Goal: Transaction & Acquisition: Purchase product/service

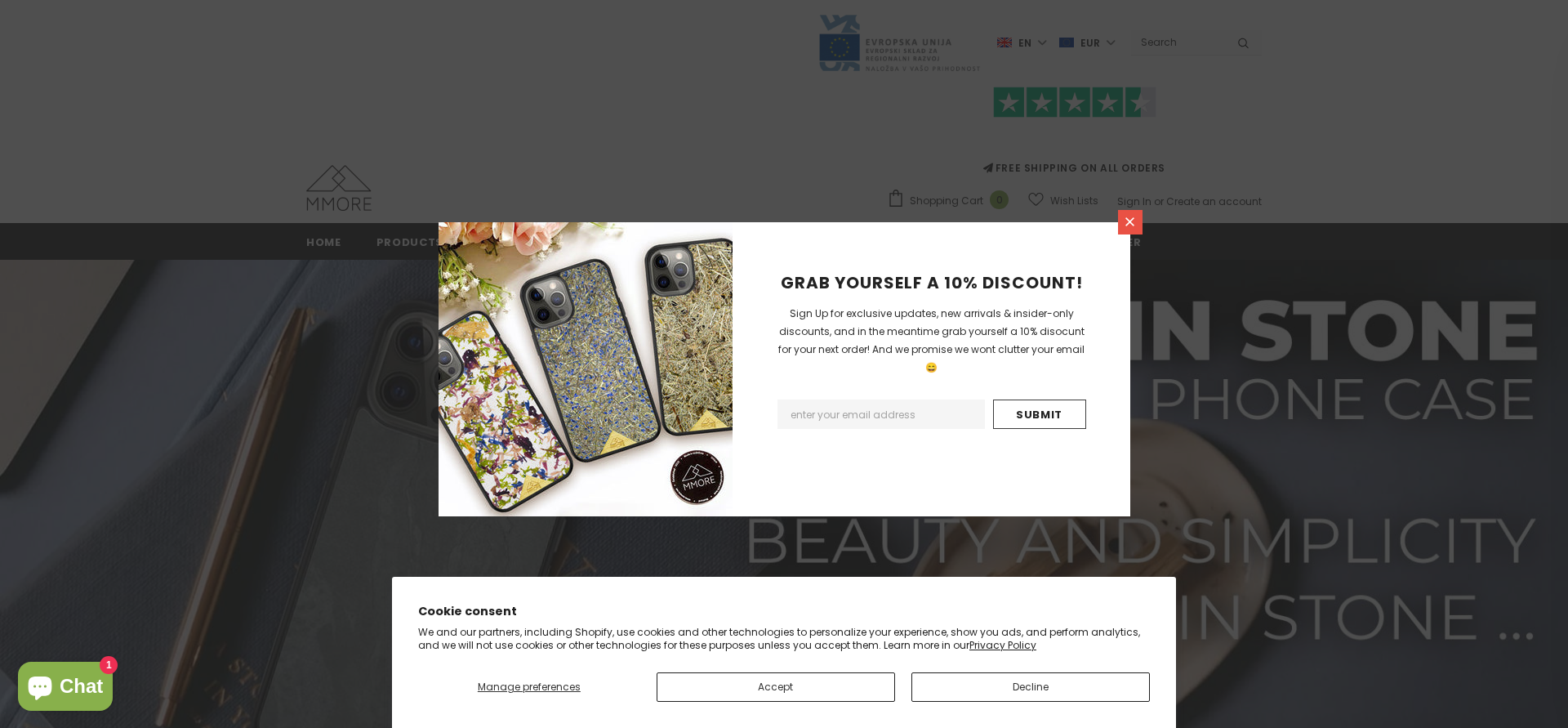
click at [1129, 223] on icon at bounding box center [1130, 222] width 9 height 9
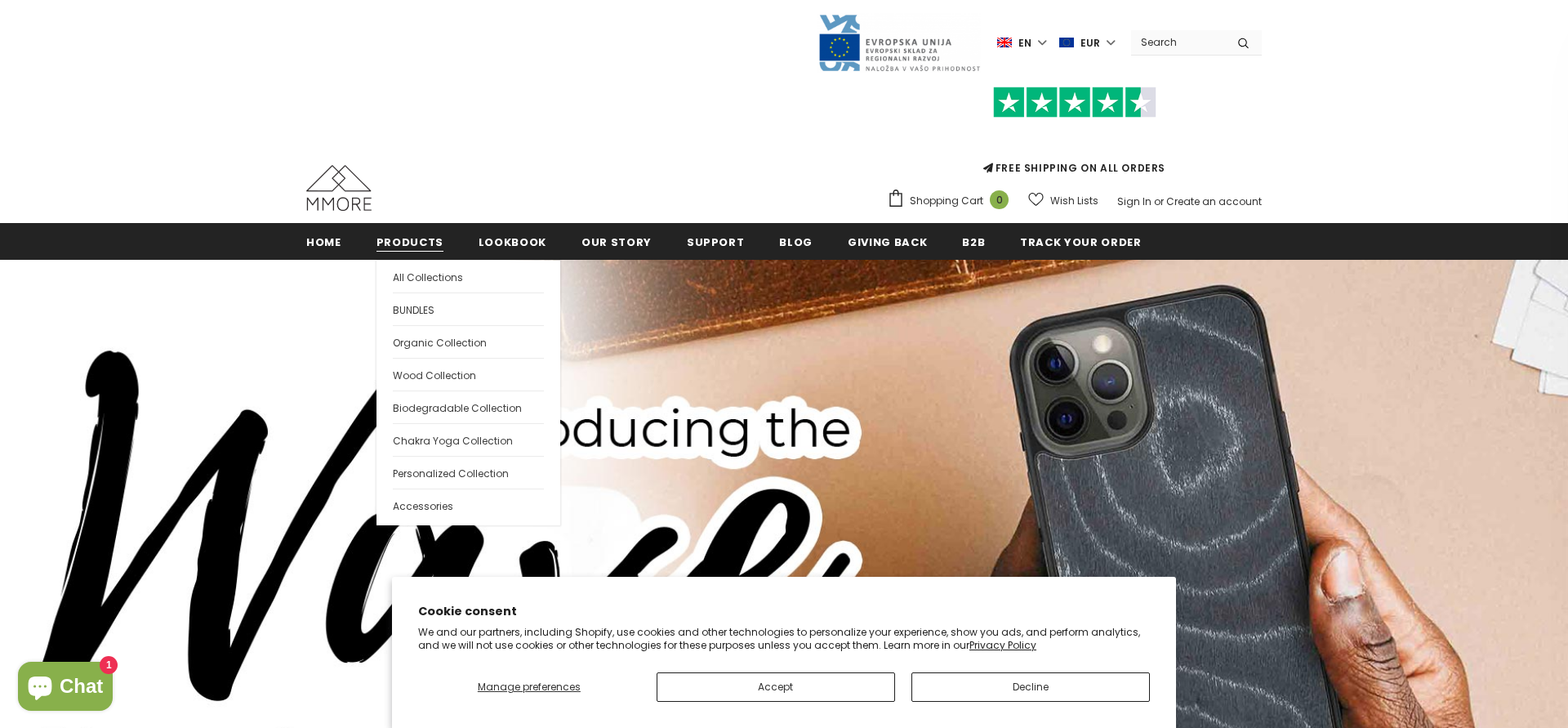
click at [421, 245] on span "Products" at bounding box center [410, 241] width 67 height 15
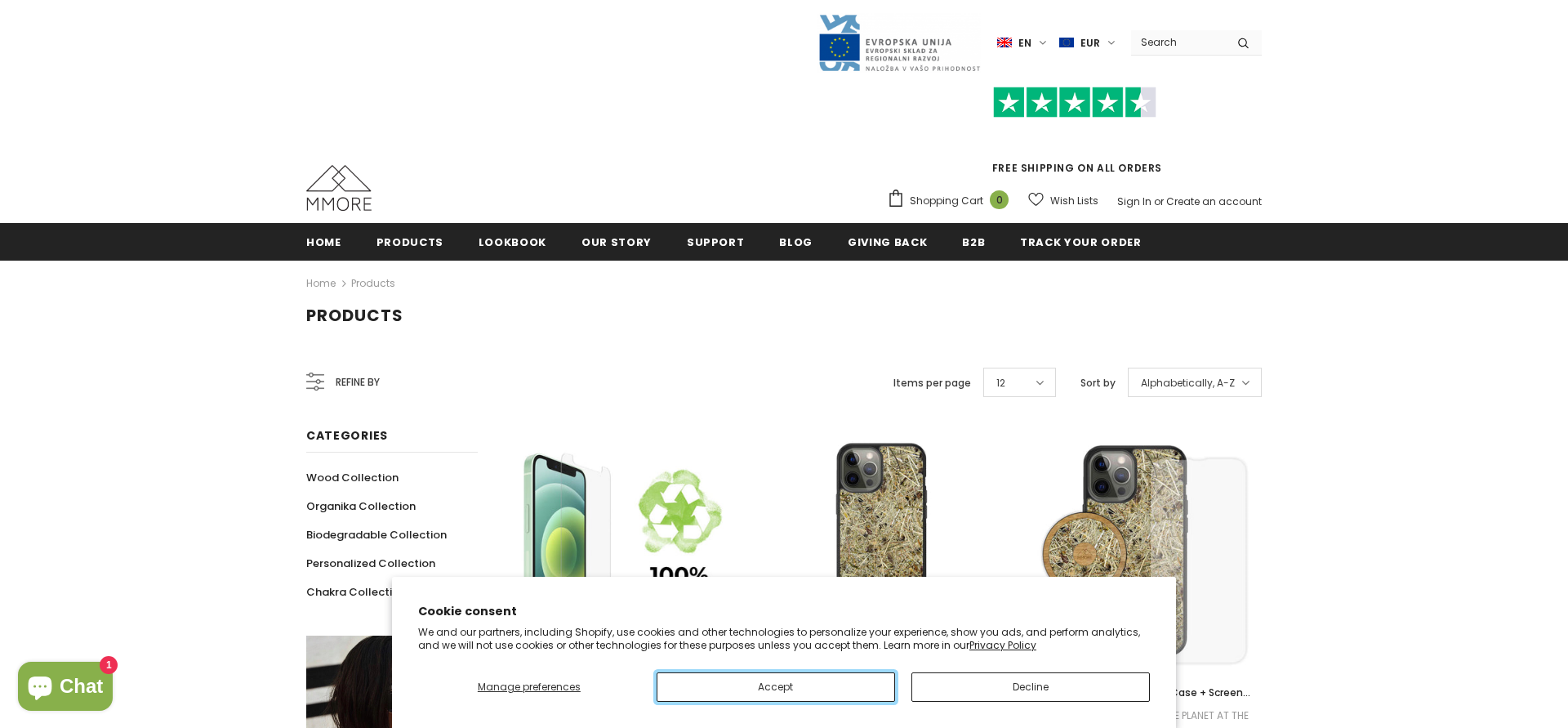
click at [820, 690] on button "Accept" at bounding box center [775, 687] width 239 height 30
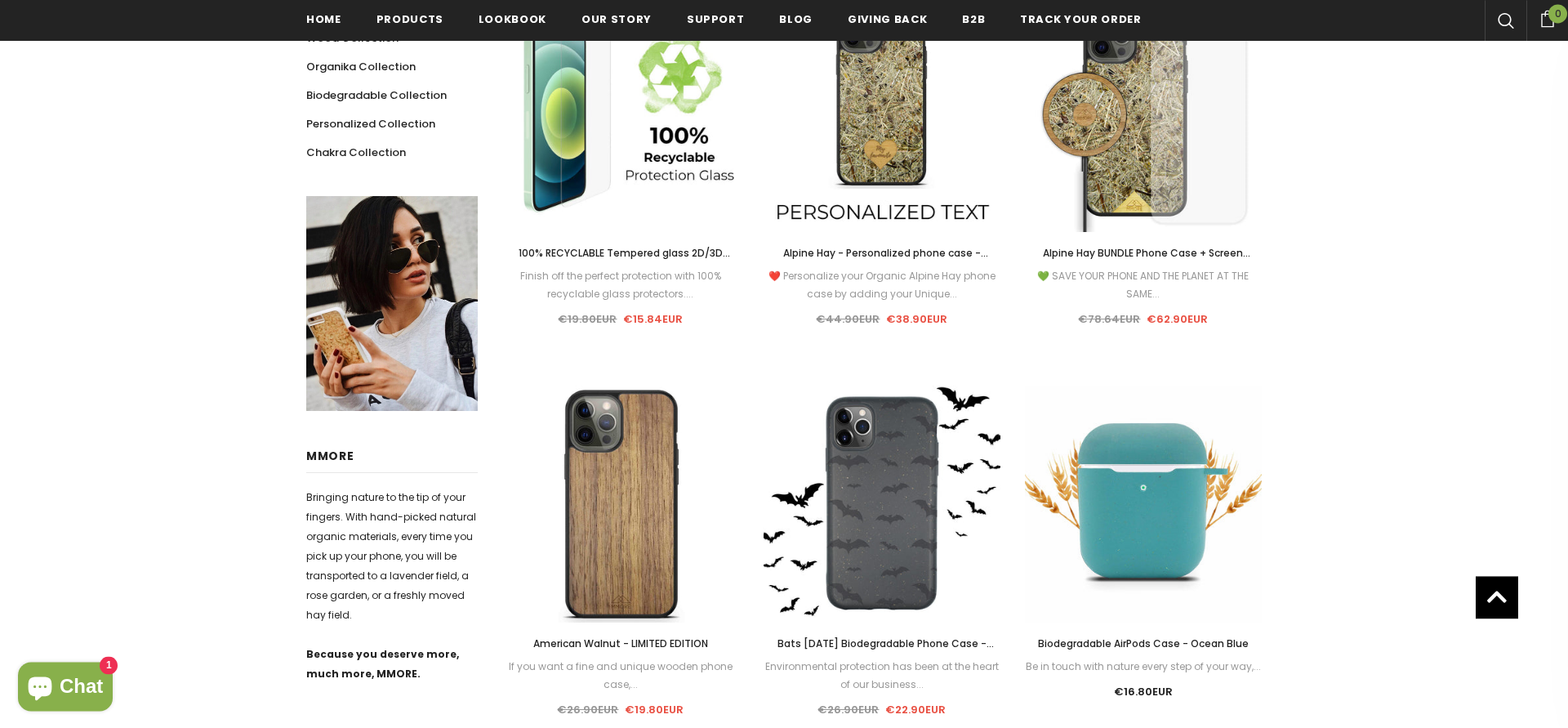
scroll to position [587, 0]
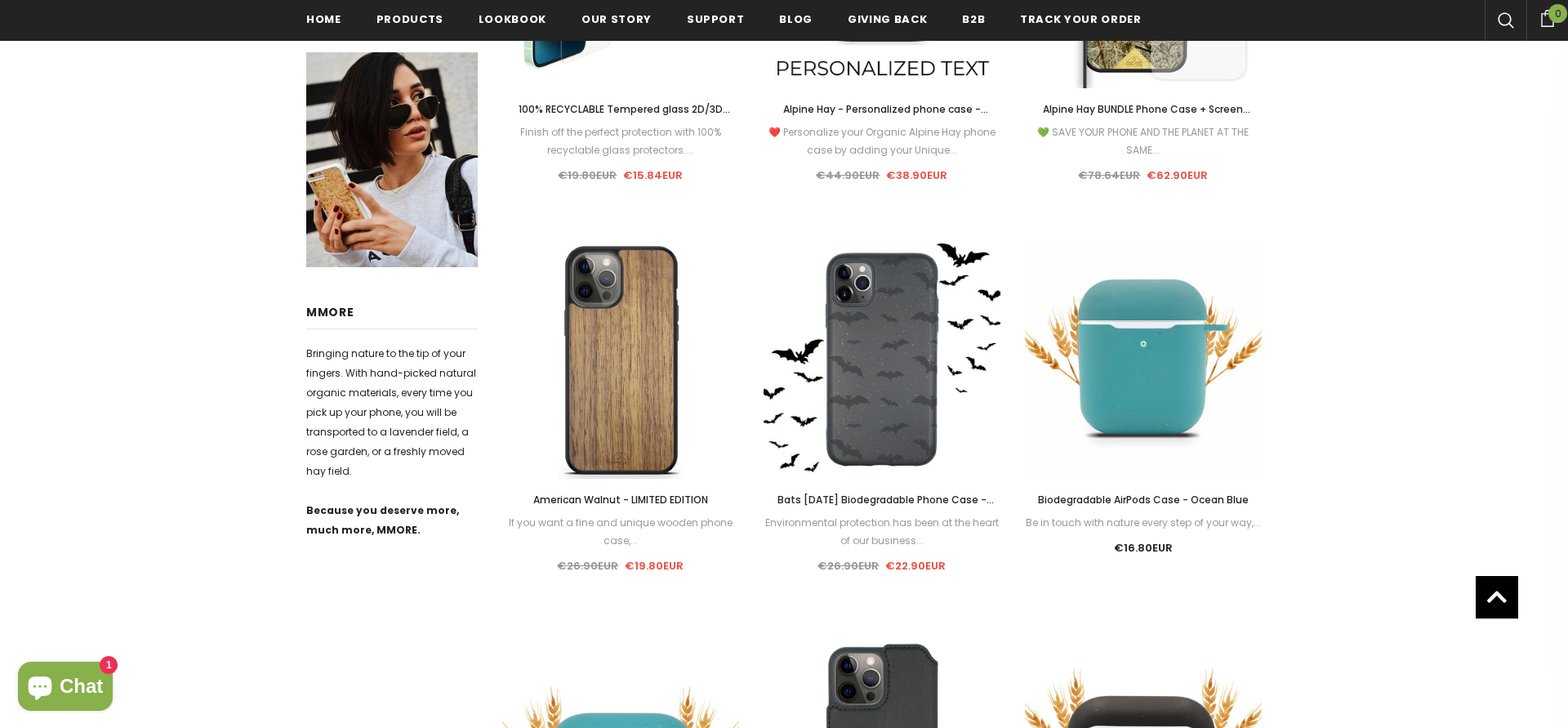
click at [936, 500] on span "Bats Halloween Biodegradable Phone Case - Black" at bounding box center [885, 508] width 216 height 32
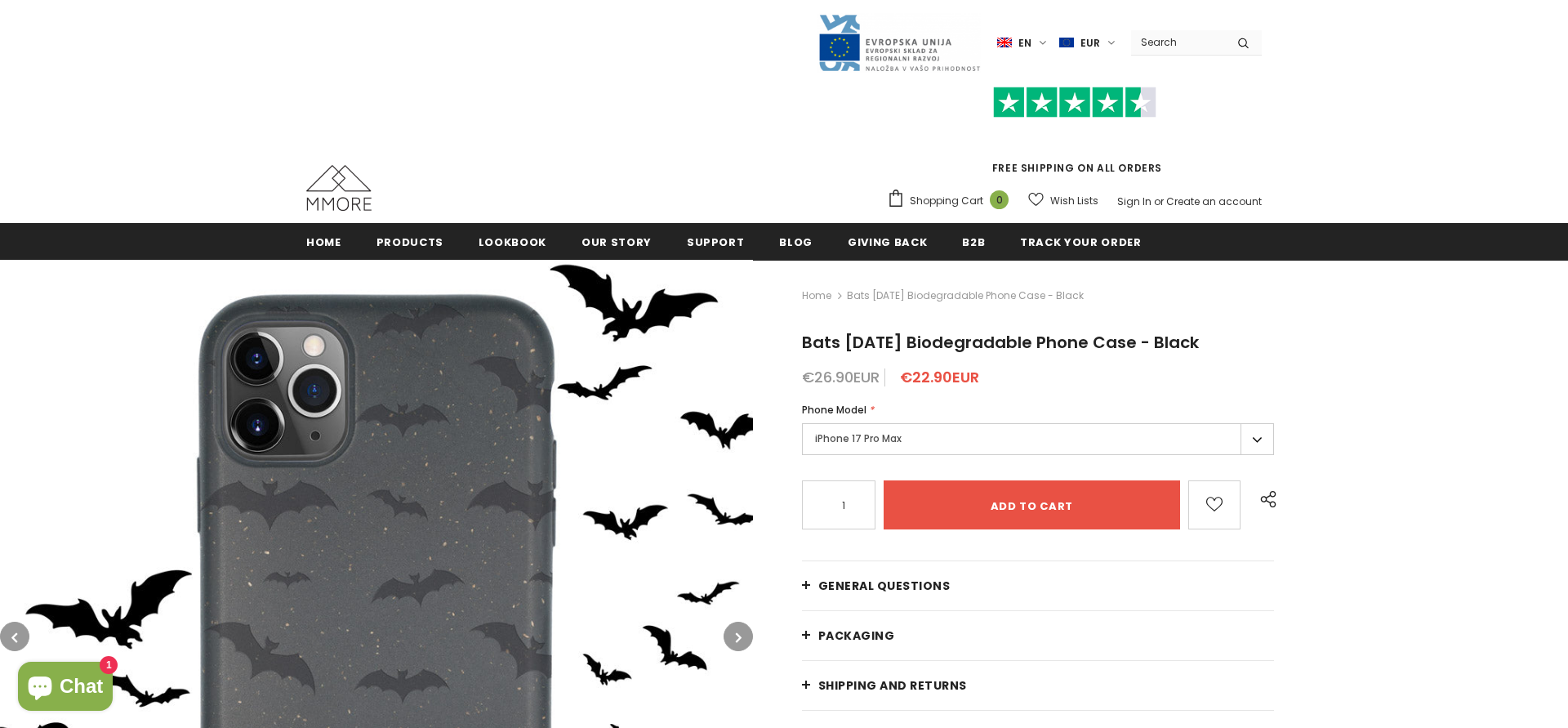
click at [954, 430] on label "iPhone 17 Pro Max" at bounding box center [1038, 439] width 472 height 32
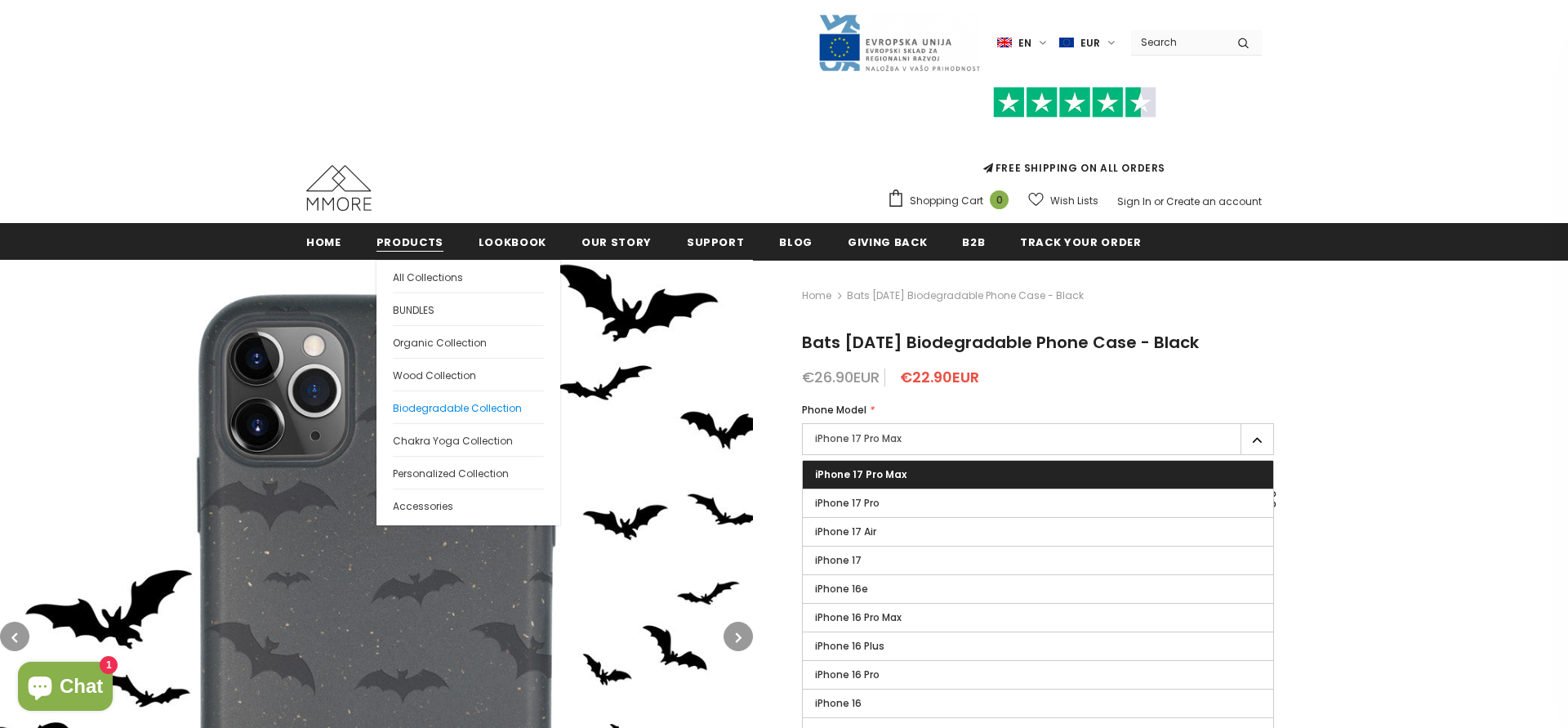
click at [447, 405] on span "Biodegradable Collection" at bounding box center [457, 407] width 129 height 14
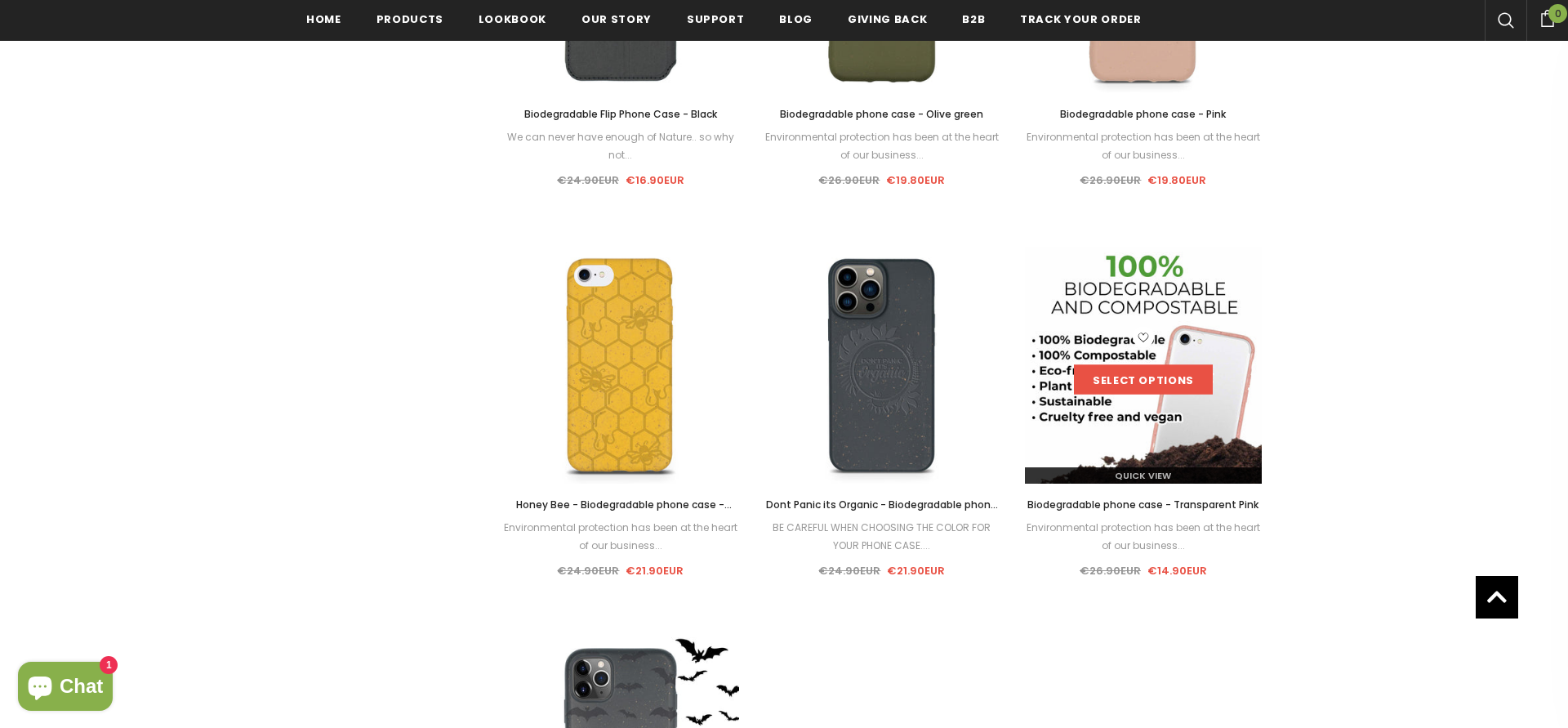
scroll to position [2171, 0]
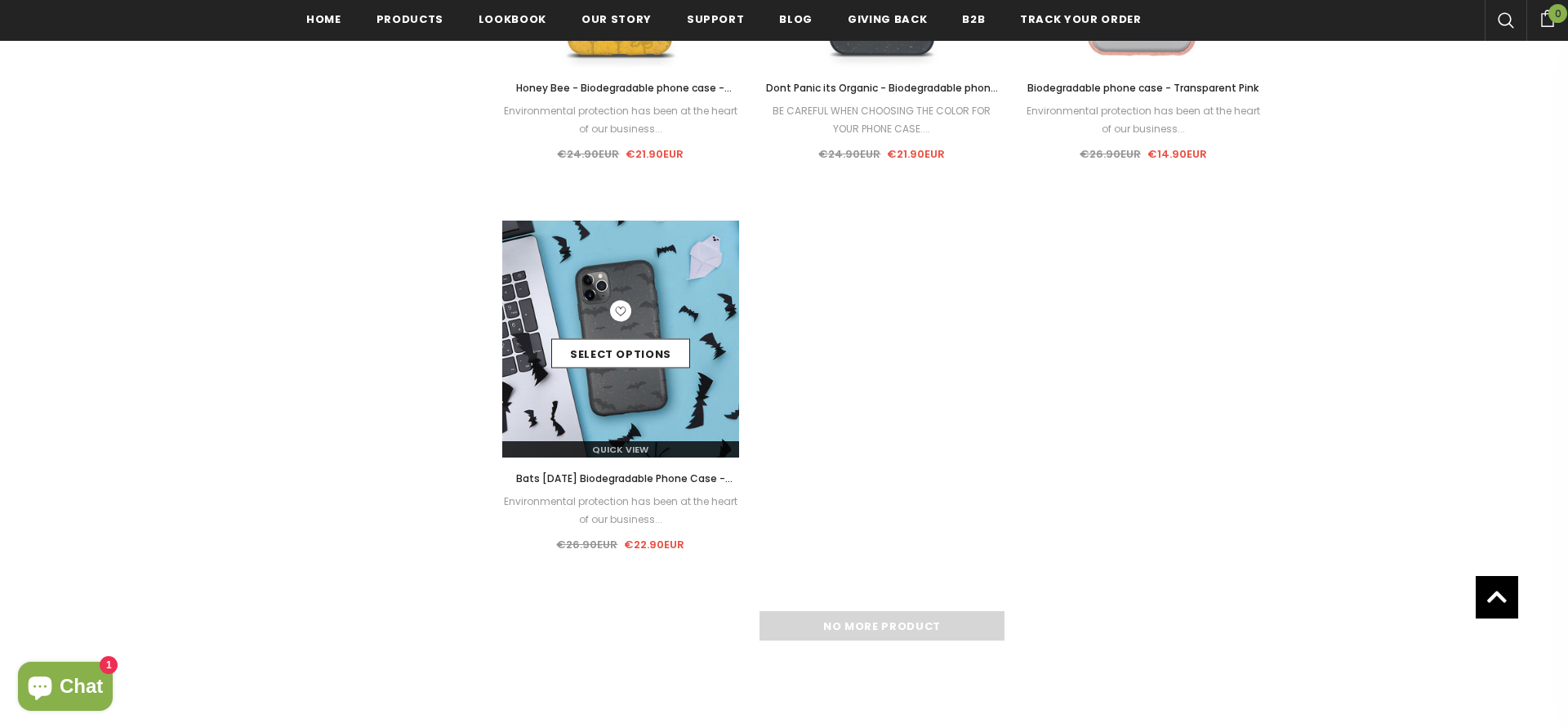
click at [620, 327] on div "Select options" at bounding box center [621, 340] width 237 height 77
click at [628, 351] on link "Select options" at bounding box center [621, 353] width 139 height 30
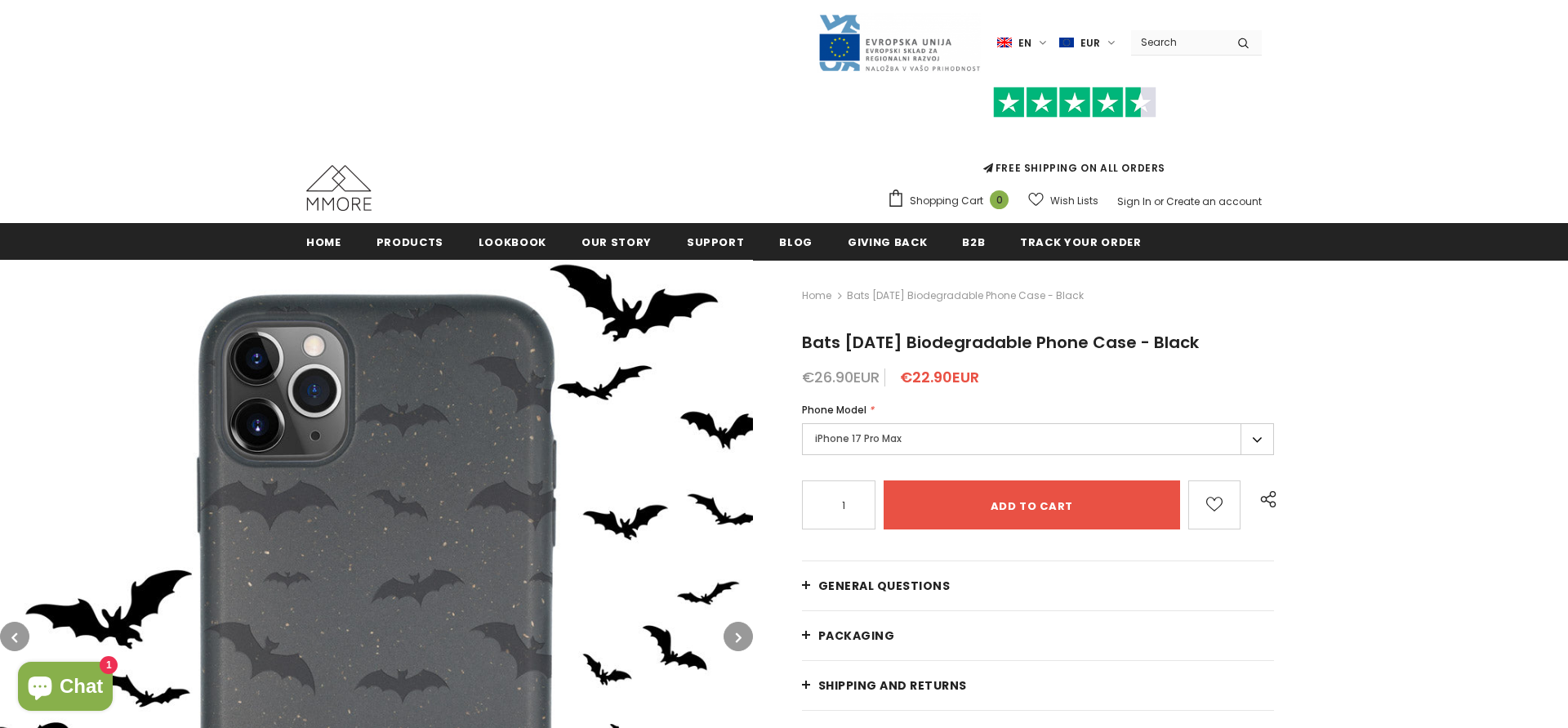
click at [1266, 436] on label "iPhone 17 Pro Max" at bounding box center [1038, 439] width 472 height 32
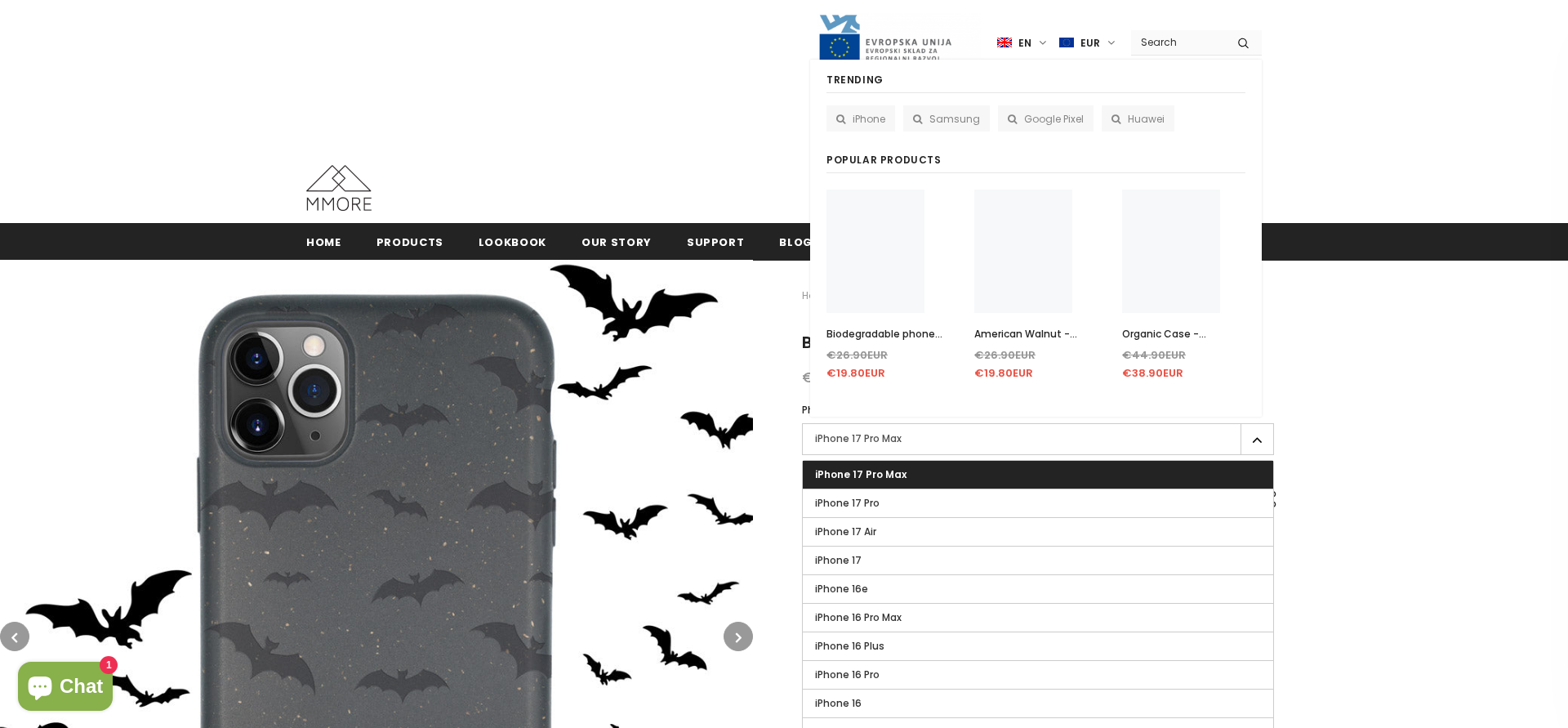
click at [1185, 46] on input "Search Site" at bounding box center [1178, 42] width 94 height 23
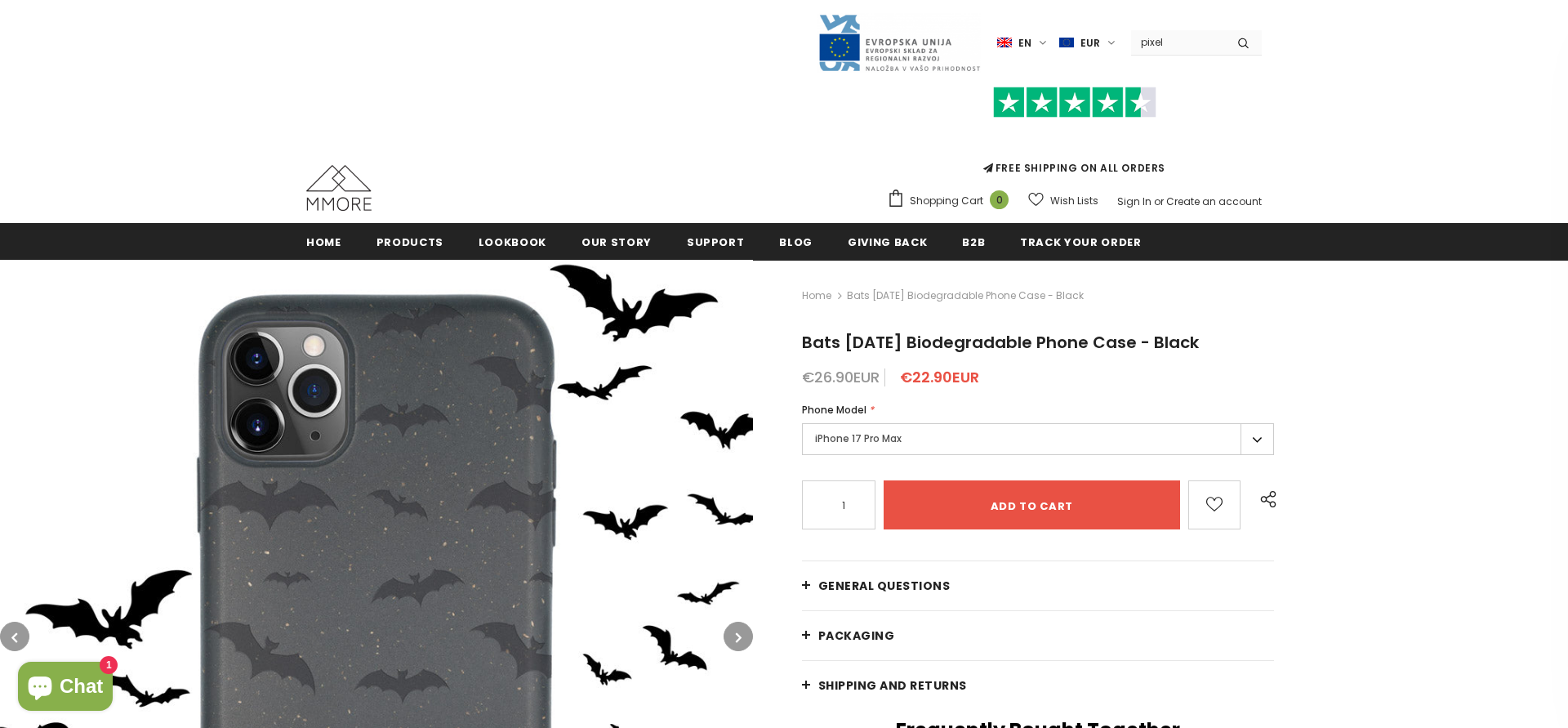
type input "pixel"
click at [1226, 31] on button "submit" at bounding box center [1244, 42] width 37 height 24
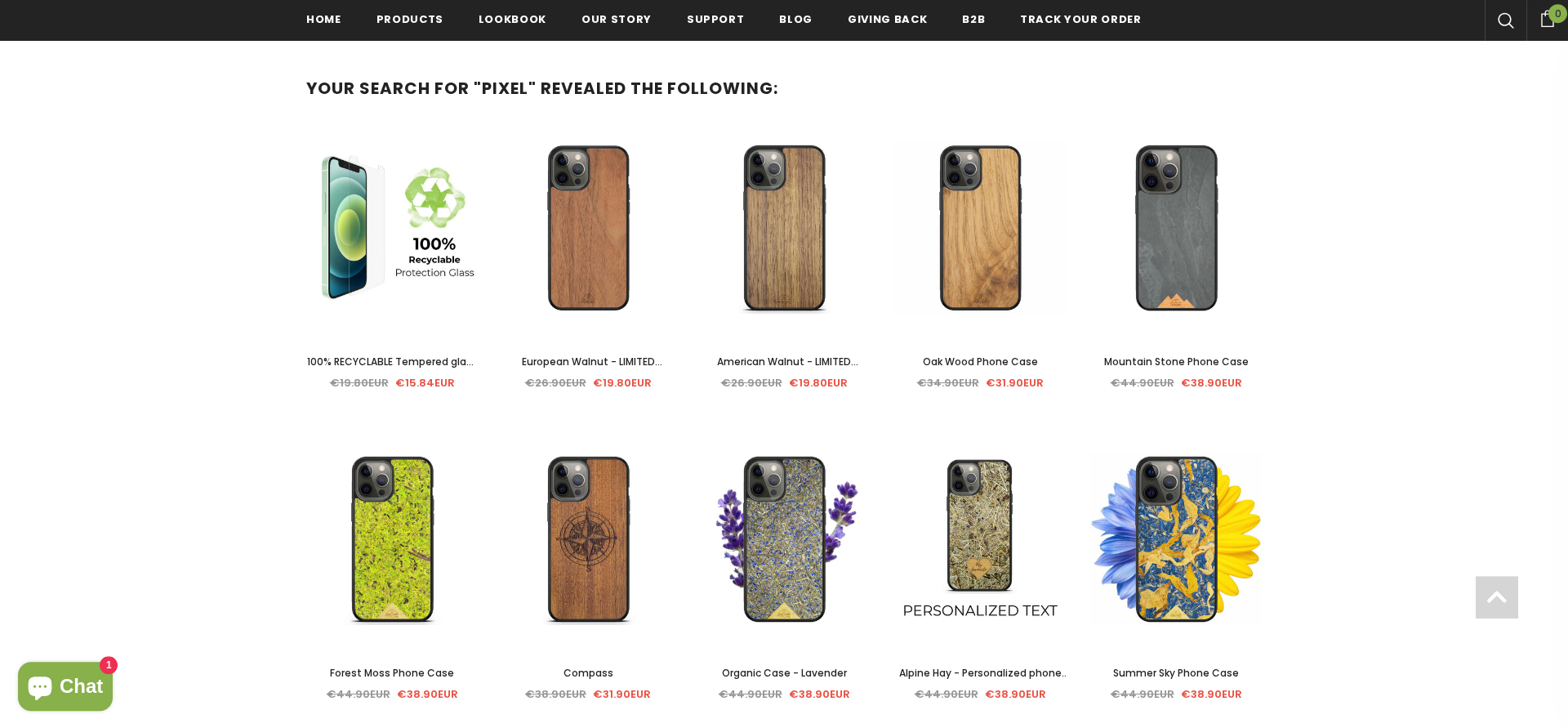
scroll to position [250, 0]
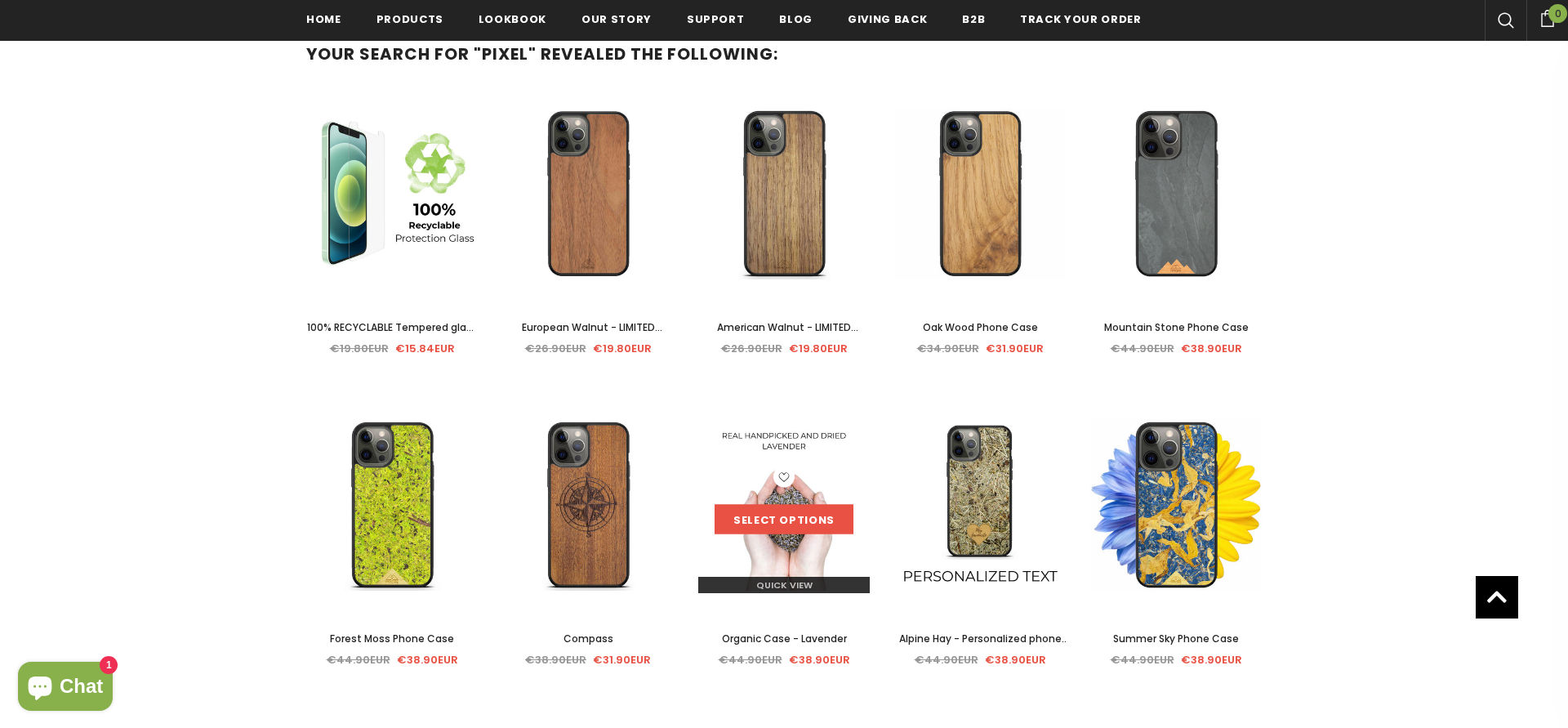
click at [790, 518] on link "Select options" at bounding box center [784, 520] width 139 height 30
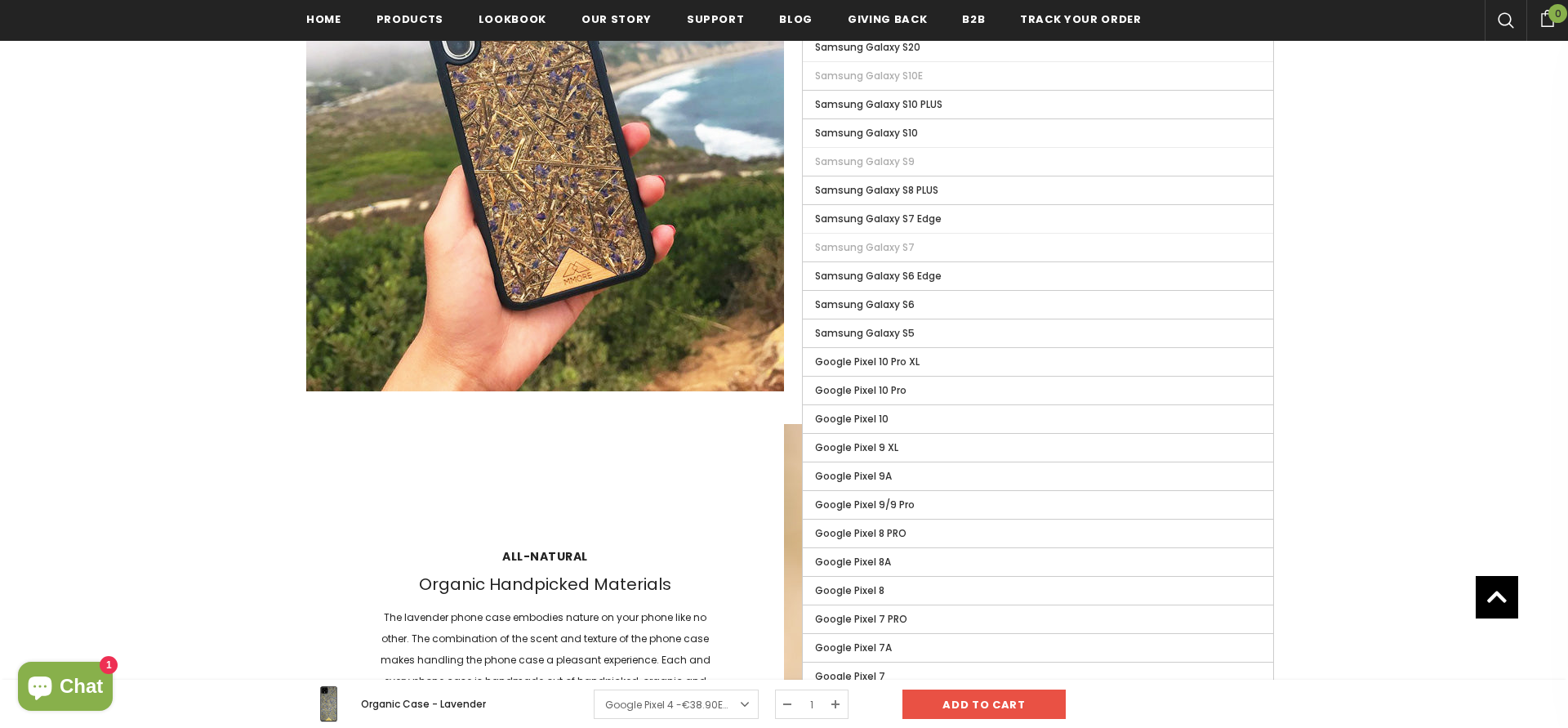
scroll to position [2254, 0]
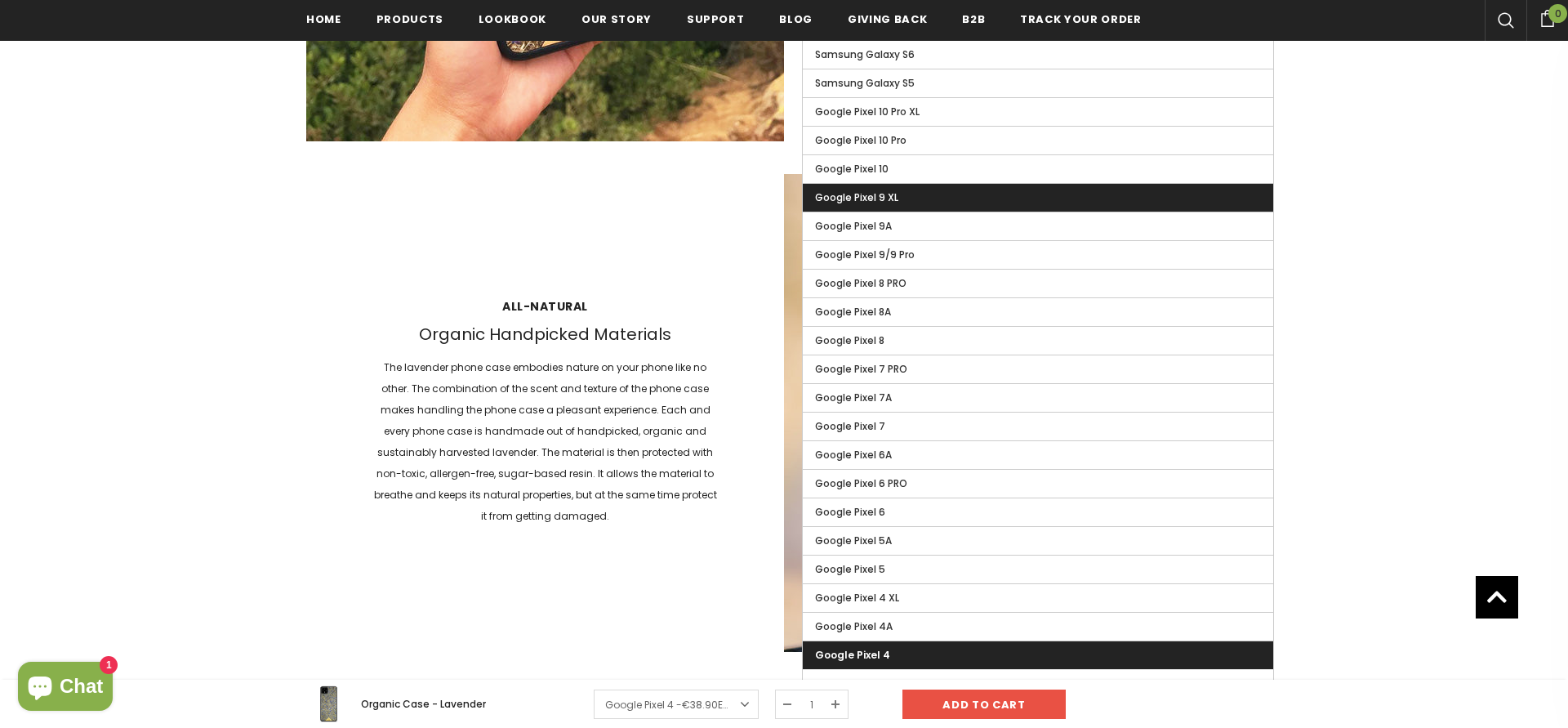
click at [1110, 203] on label "Google Pixel 9 XL" at bounding box center [1038, 197] width 470 height 28
click at [0, 0] on input "Google Pixel 9 XL" at bounding box center [0, 0] width 0 height 0
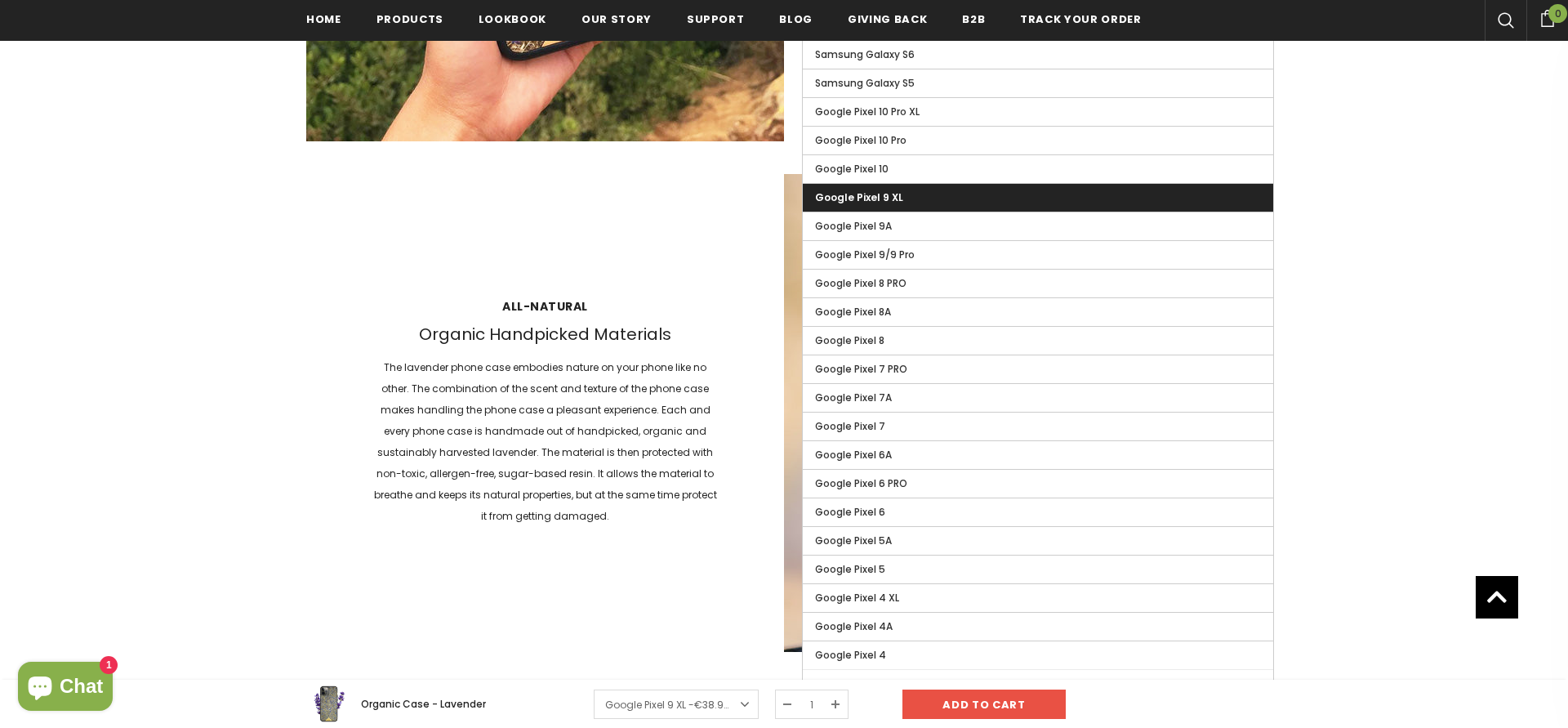
click at [855, 192] on span "Google Pixel 9 XL" at bounding box center [859, 196] width 88 height 14
click at [0, 0] on input "Google Pixel 9 XL" at bounding box center [0, 0] width 0 height 0
click at [560, 262] on div "All-natural Organic Handpicked Materials The lavender phone case embodies natur…" at bounding box center [784, 413] width 956 height 478
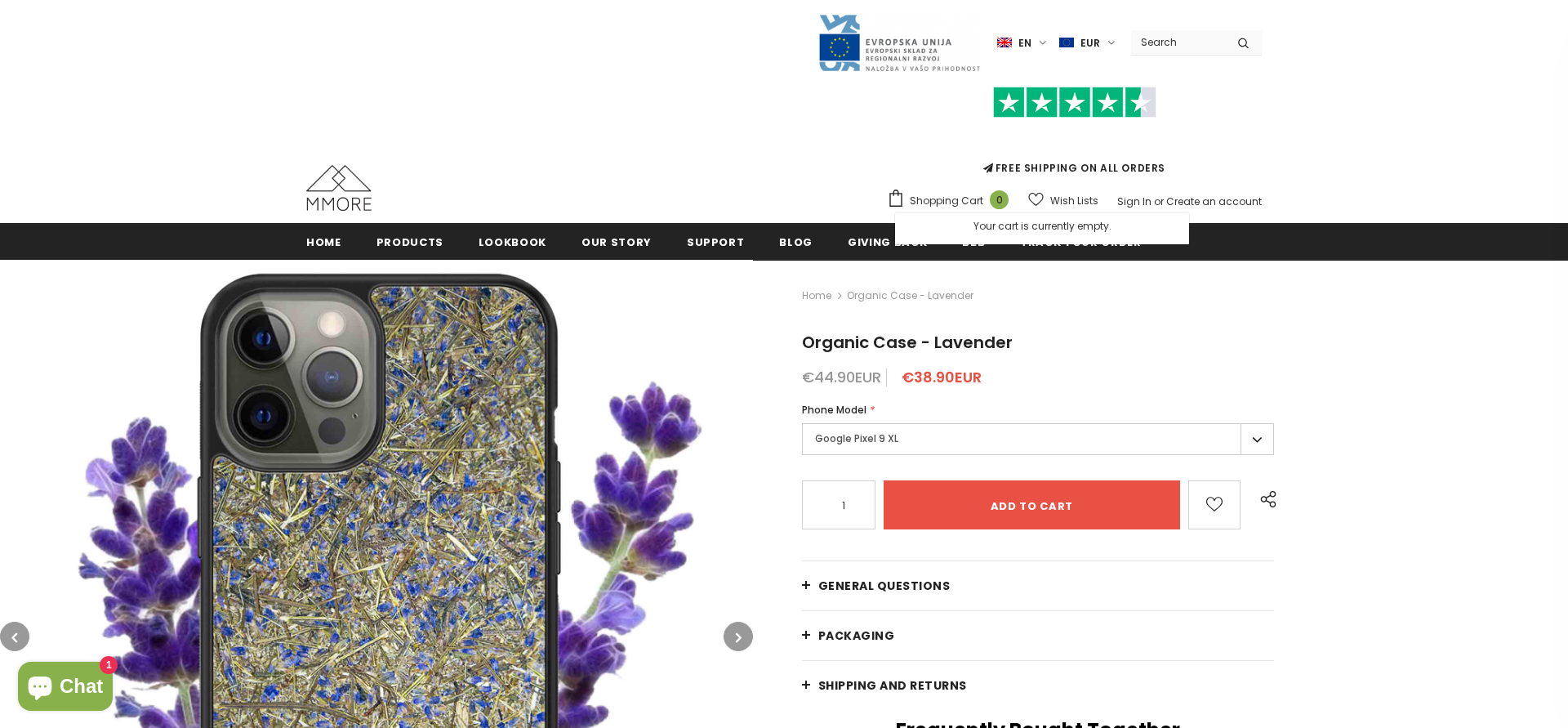
click at [1164, 56] on div "Language en en de Currency EUR USD EUR GBP CHF" at bounding box center [784, 43] width 956 height 59
drag, startPoint x: 1164, startPoint y: 56, endPoint x: 1164, endPoint y: 46, distance: 10.0
click at [1164, 47] on div "Language en en de Currency EUR USD EUR GBP CHF" at bounding box center [784, 43] width 956 height 59
click at [1165, 40] on input "Search Site" at bounding box center [1178, 42] width 94 height 23
type input "pixel"
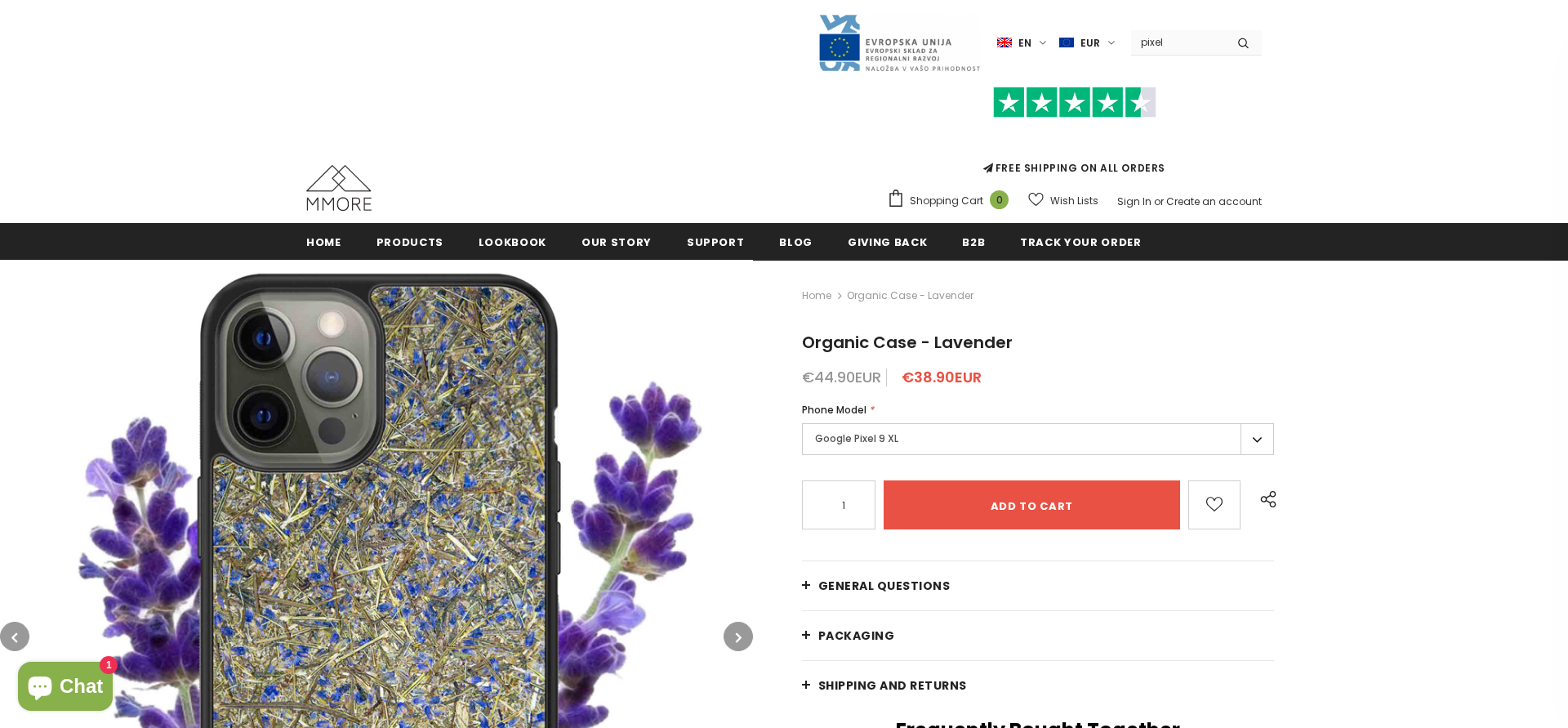
click at [1226, 31] on button "submit" at bounding box center [1244, 42] width 37 height 24
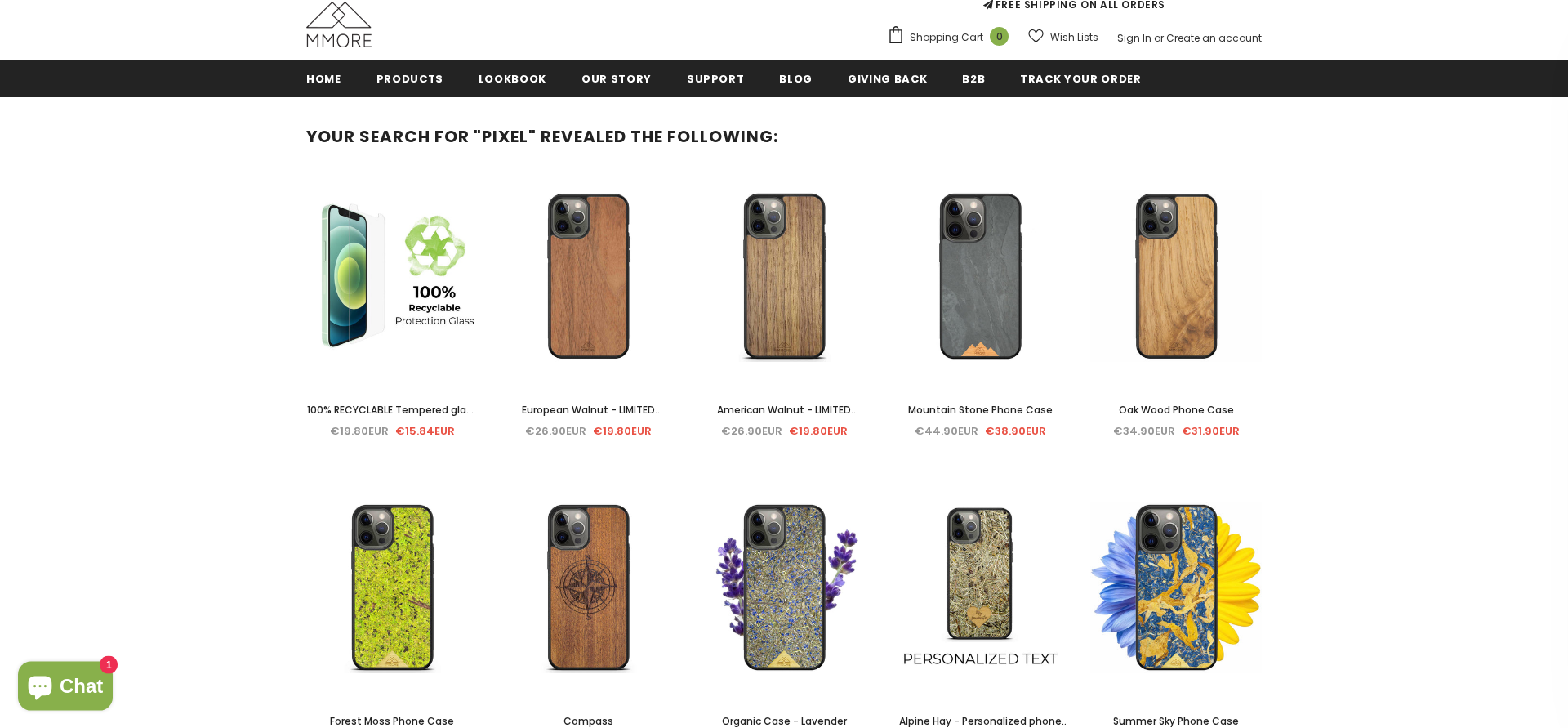
scroll to position [167, 0]
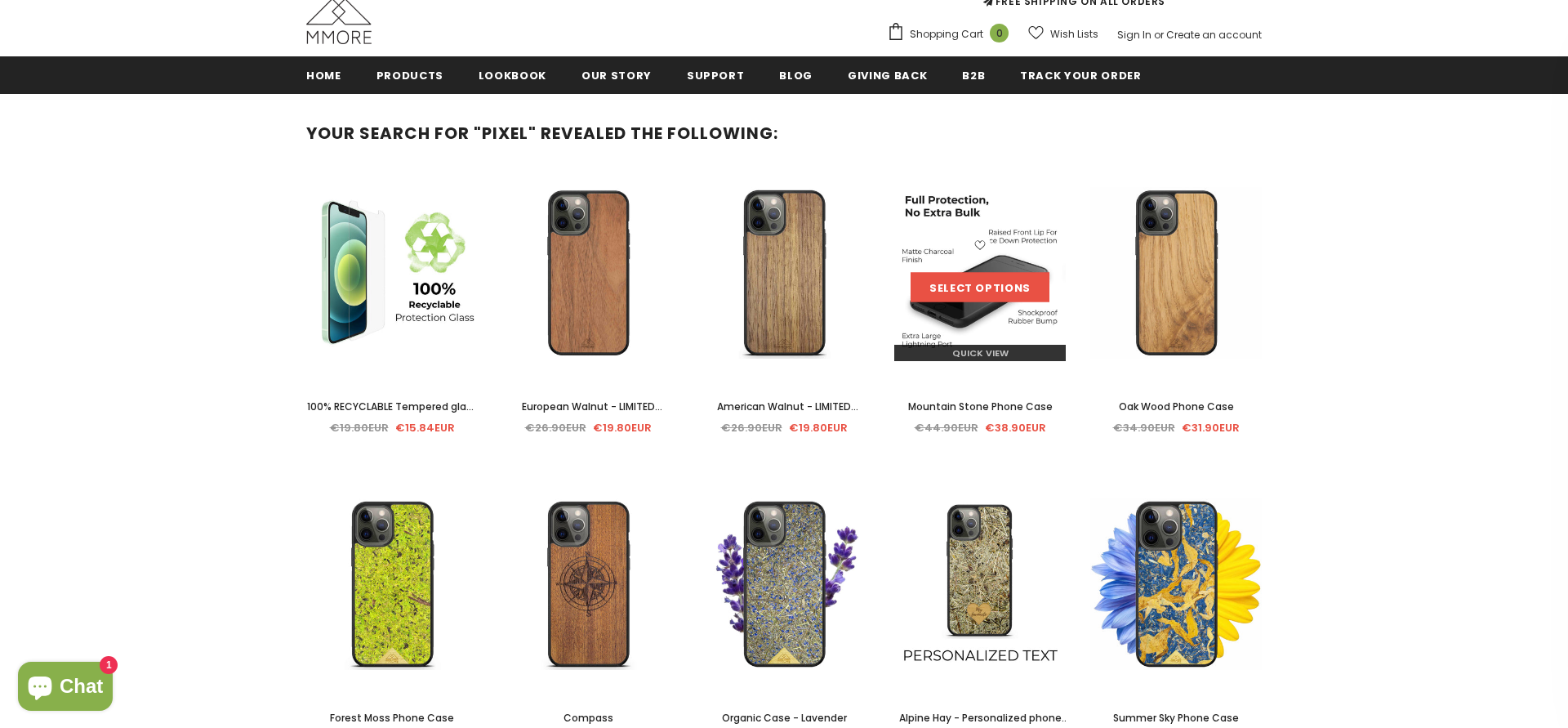
click at [967, 287] on link "Select options" at bounding box center [980, 287] width 139 height 30
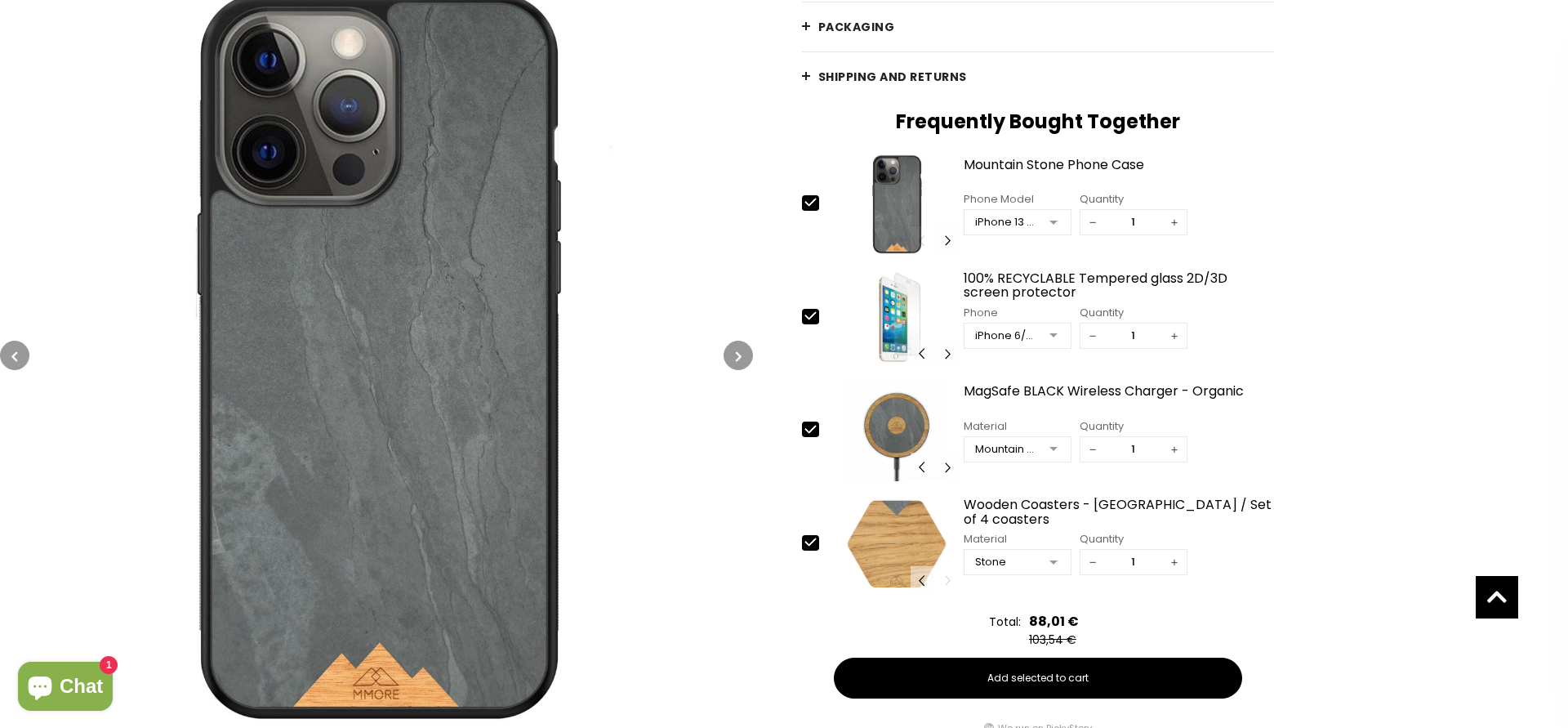
scroll to position [30, 0]
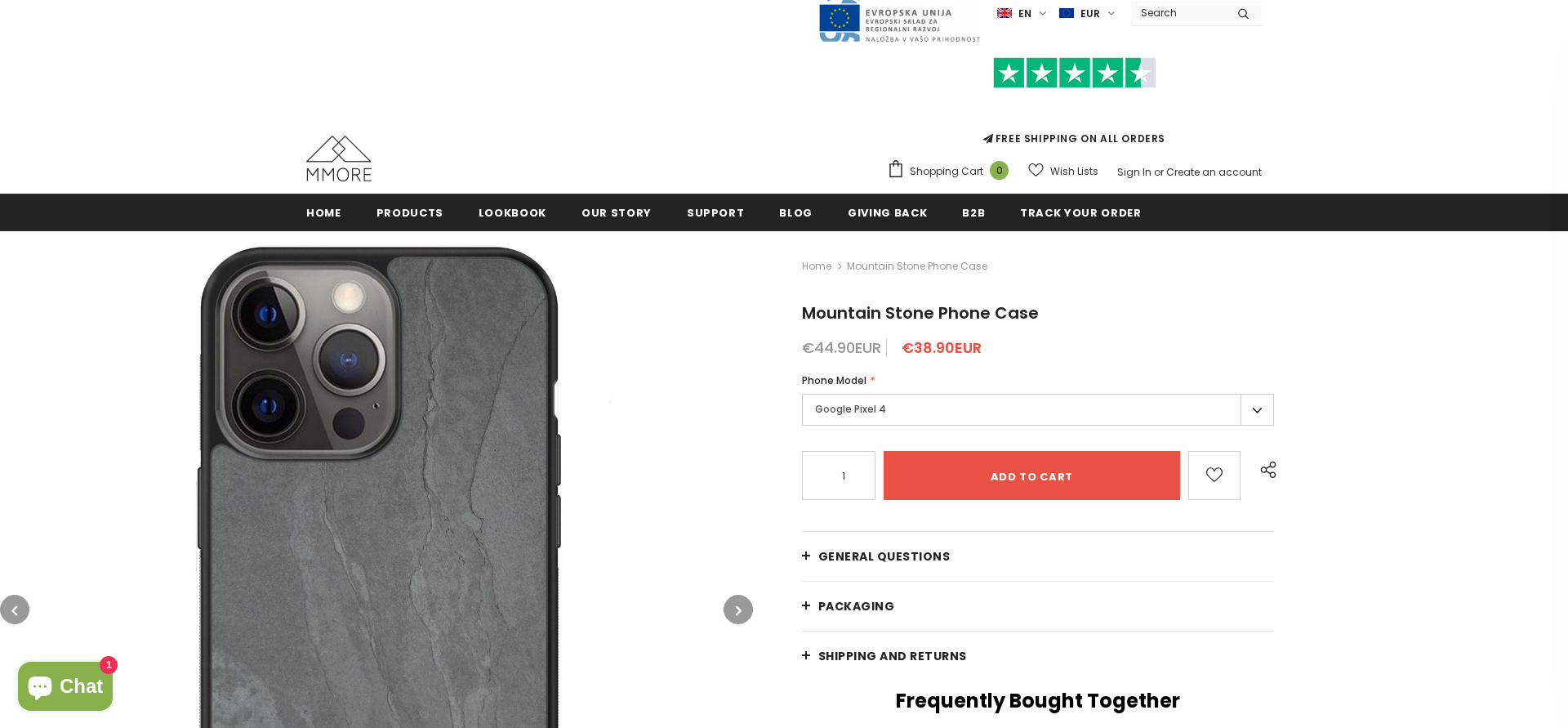
click at [857, 405] on label "Google Pixel 4" at bounding box center [1038, 409] width 472 height 32
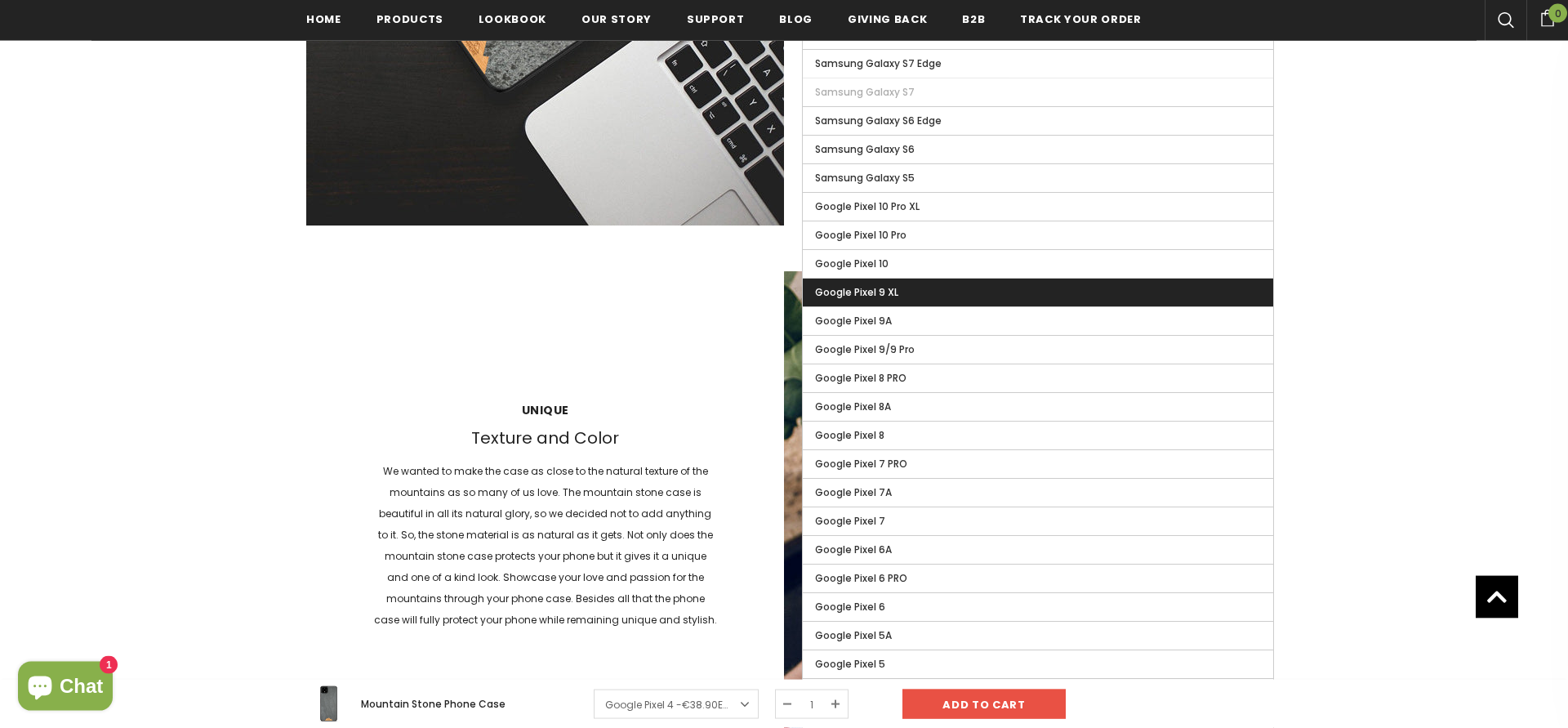
scroll to position [2117, 0]
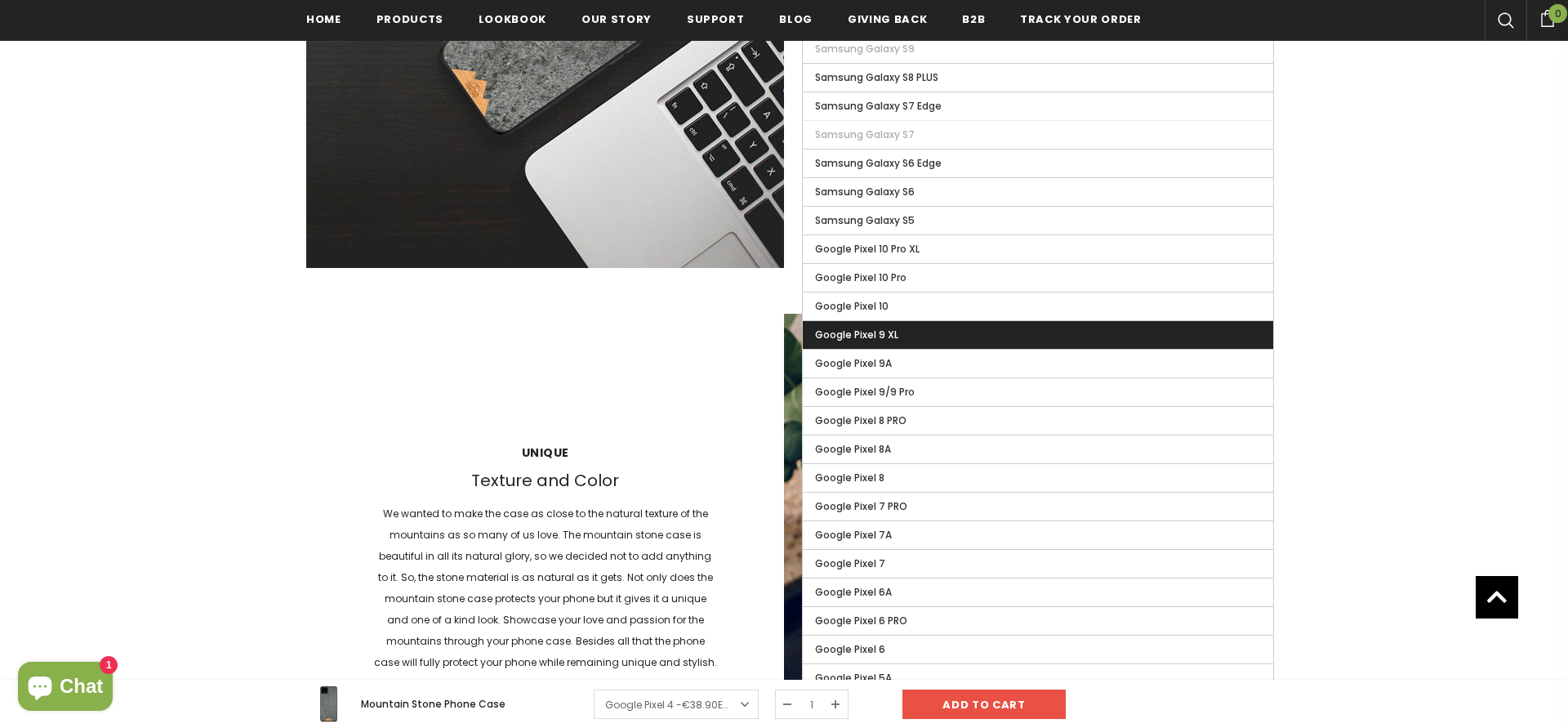
click at [908, 332] on label "Google Pixel 9 XL" at bounding box center [1038, 334] width 470 height 28
click at [0, 0] on input "Google Pixel 9 XL" at bounding box center [0, 0] width 0 height 0
